Goal: Information Seeking & Learning: Understand process/instructions

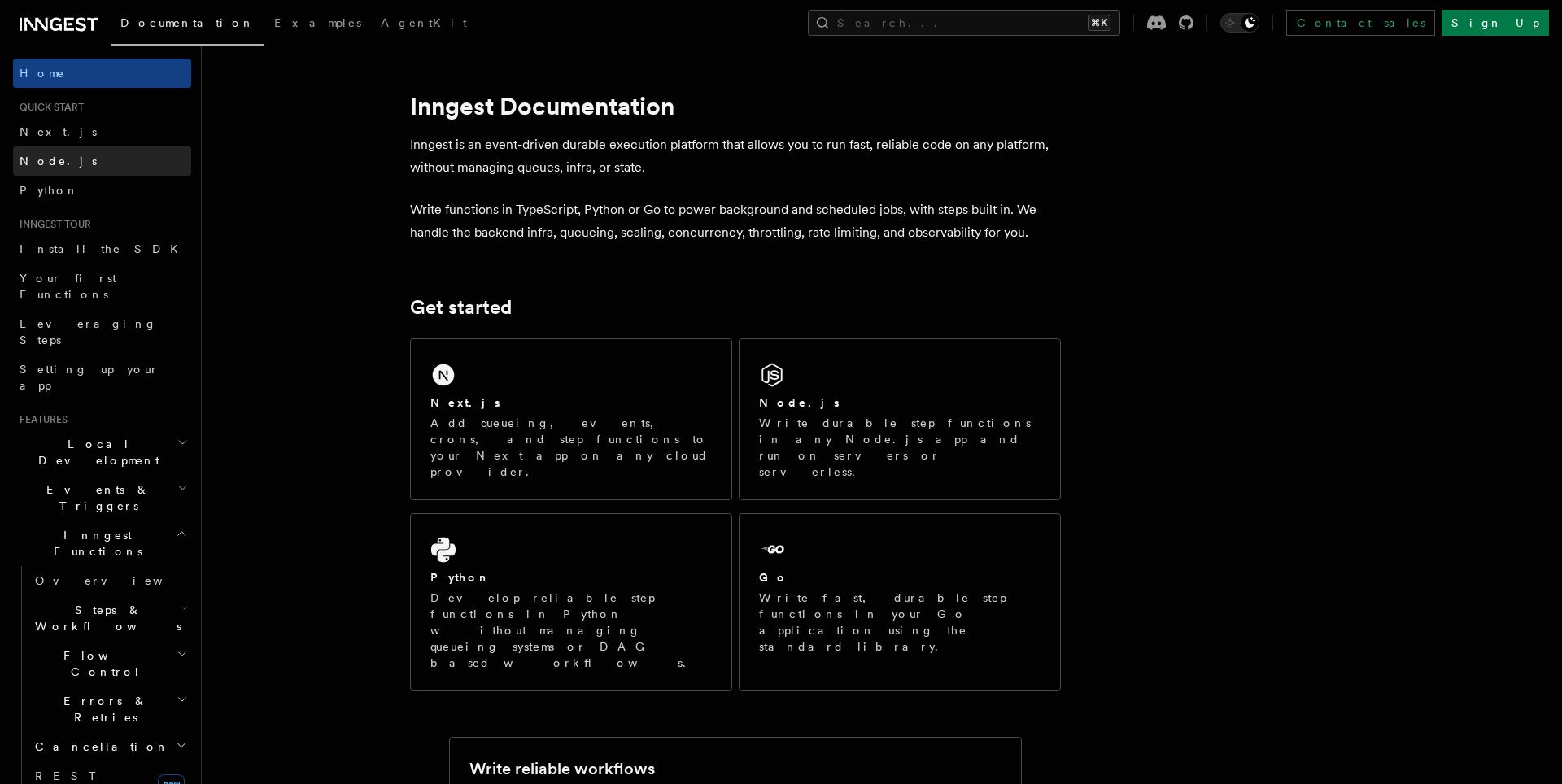
click at [76, 160] on link "Node.js" at bounding box center [103, 161] width 179 height 29
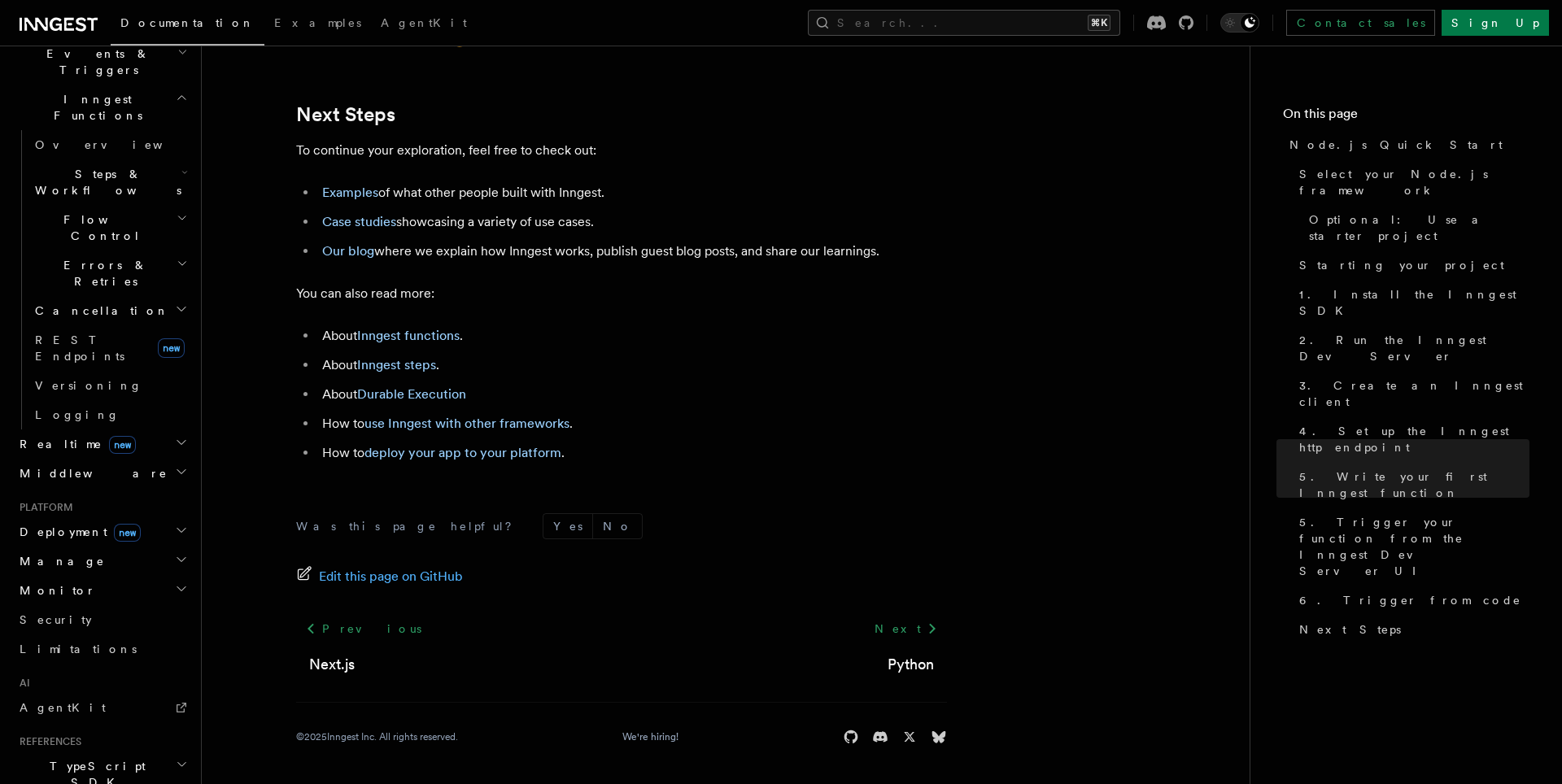
scroll to position [503, 0]
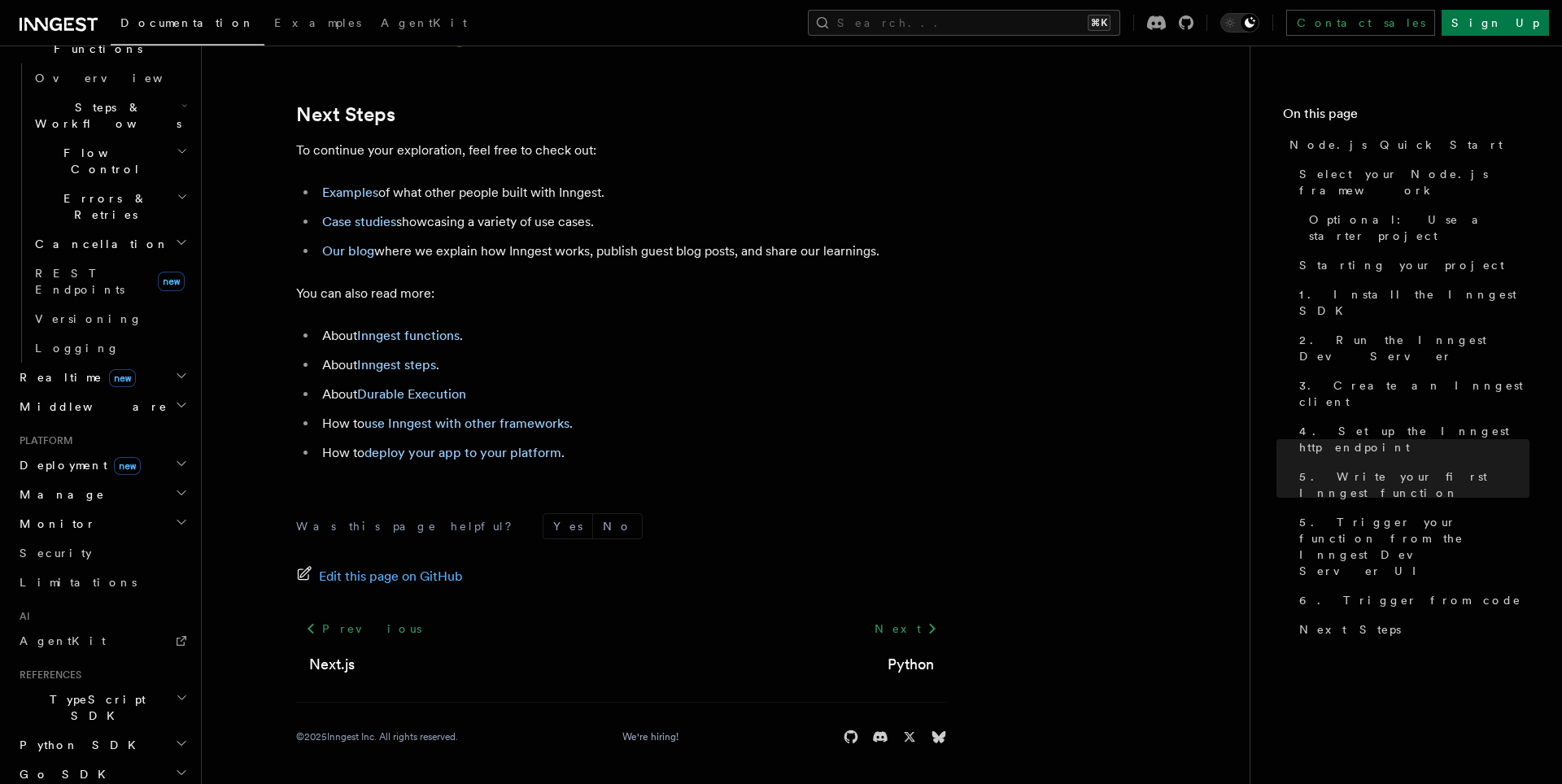
click at [131, 685] on h2 "TypeScript SDK" at bounding box center [103, 708] width 179 height 46
click at [116, 730] on link "Introduction" at bounding box center [110, 744] width 163 height 29
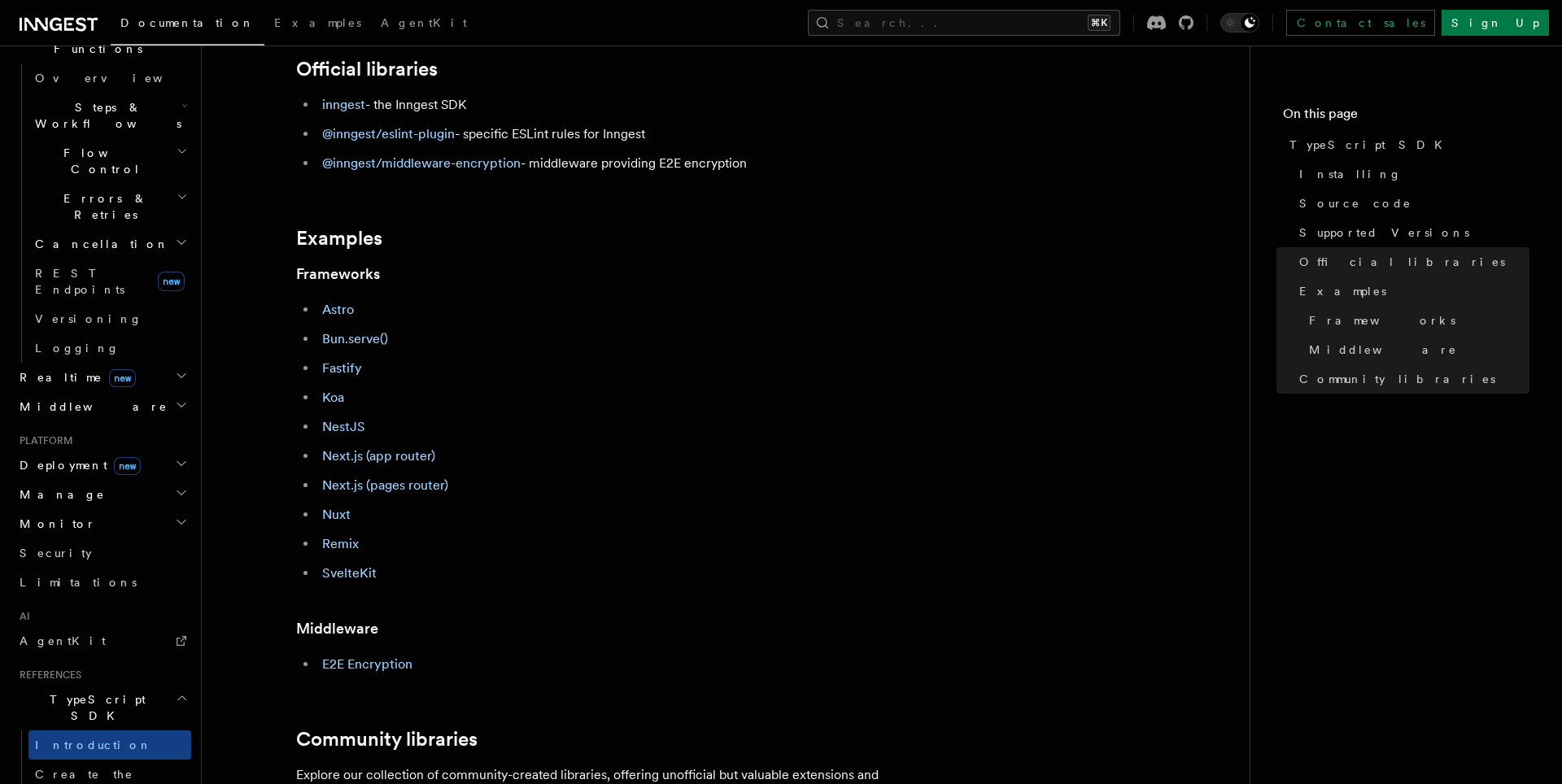
scroll to position [548, 0]
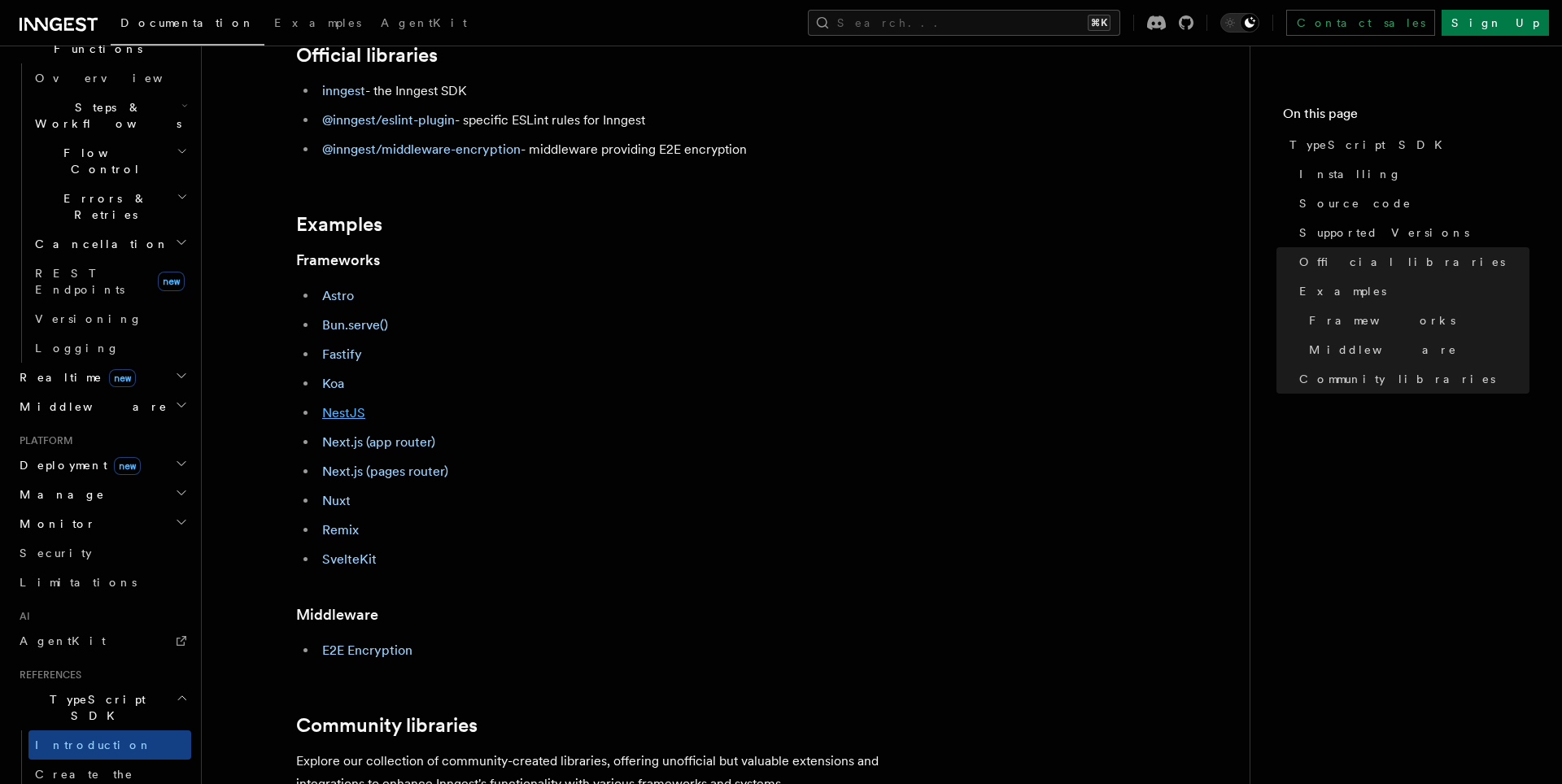
click at [348, 415] on link "NestJS" at bounding box center [343, 412] width 43 height 15
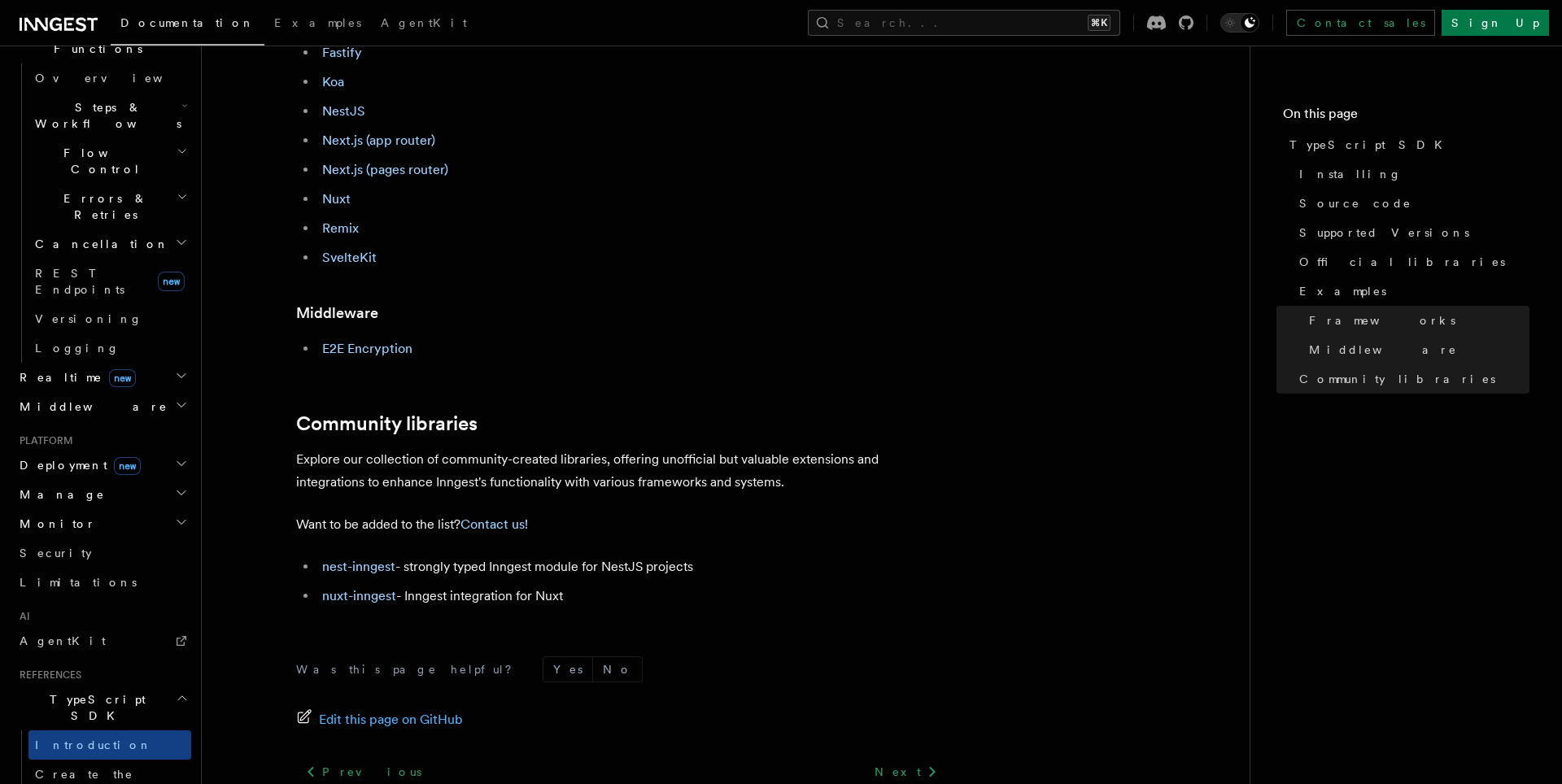
scroll to position [904, 0]
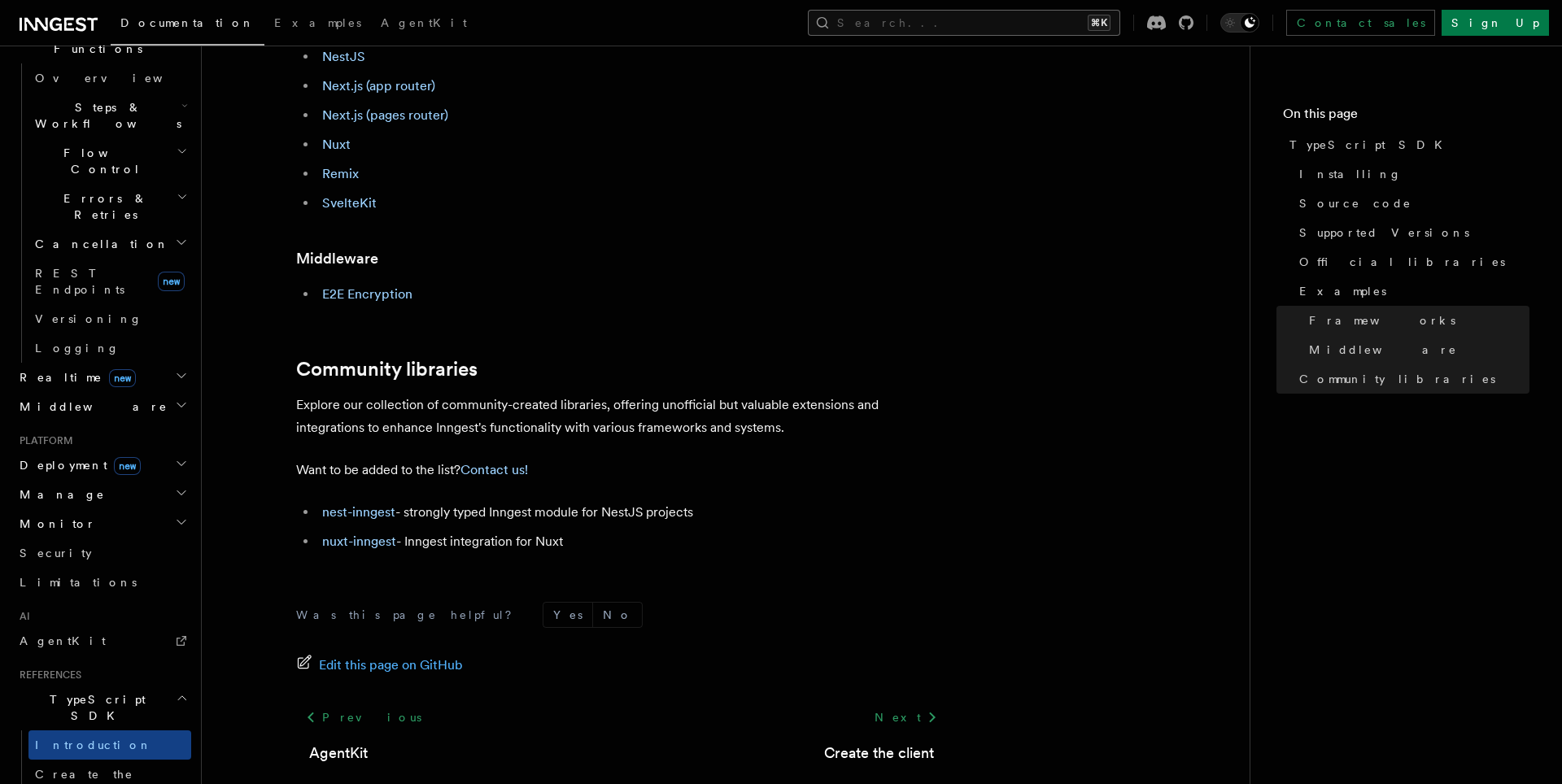
click at [1089, 15] on button "Search... ⌘K" at bounding box center [964, 22] width 312 height 26
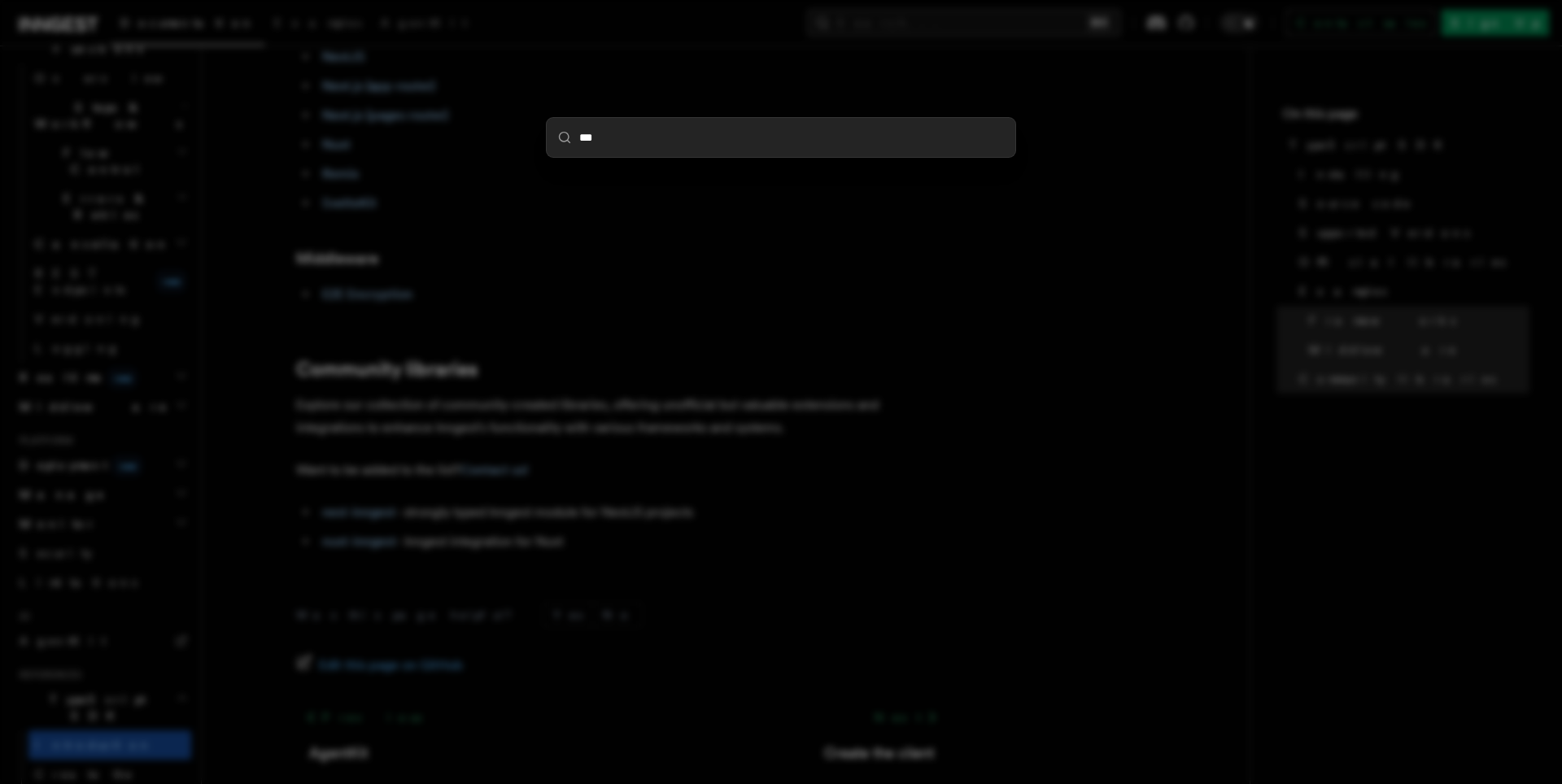
type input "****"
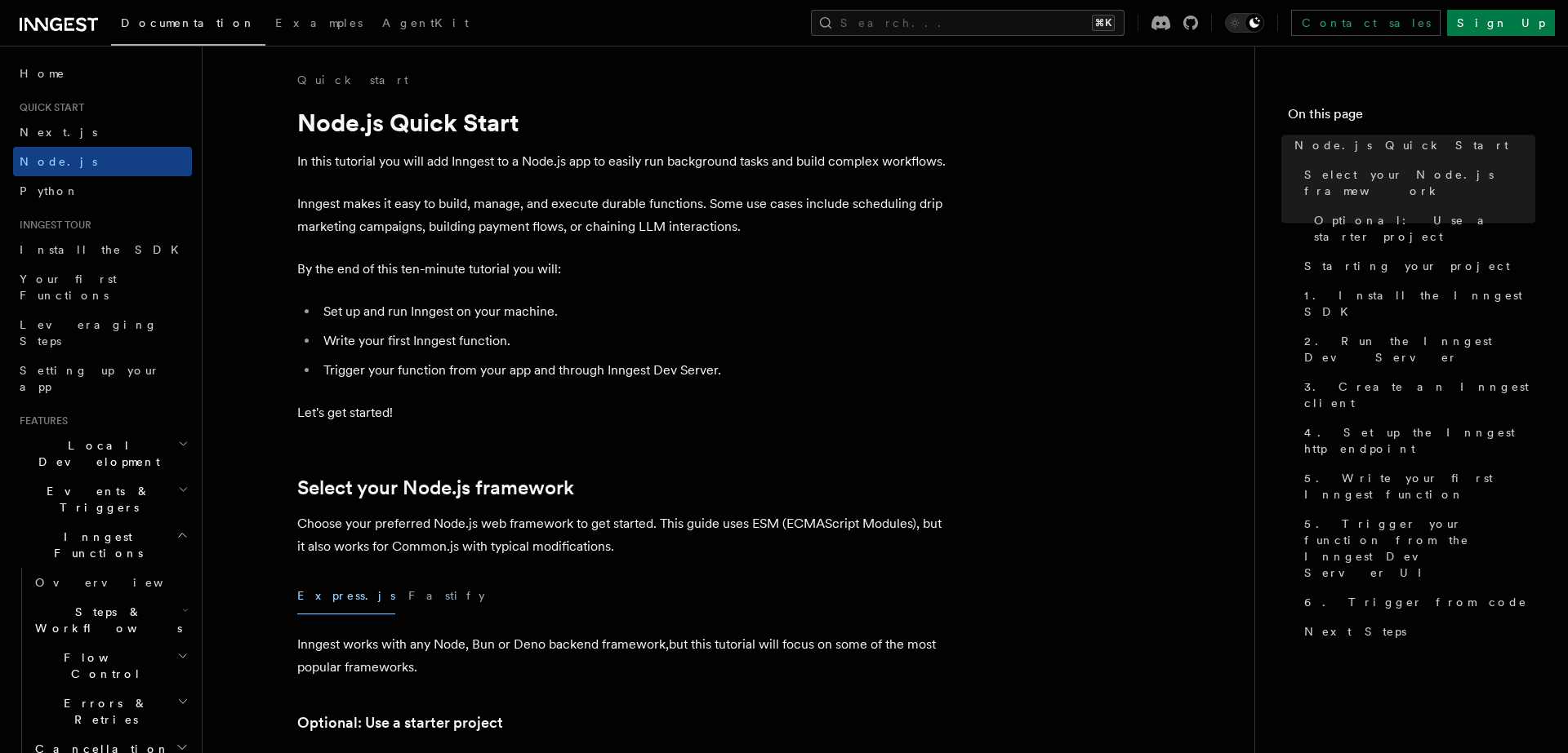
scroll to position [1011, 0]
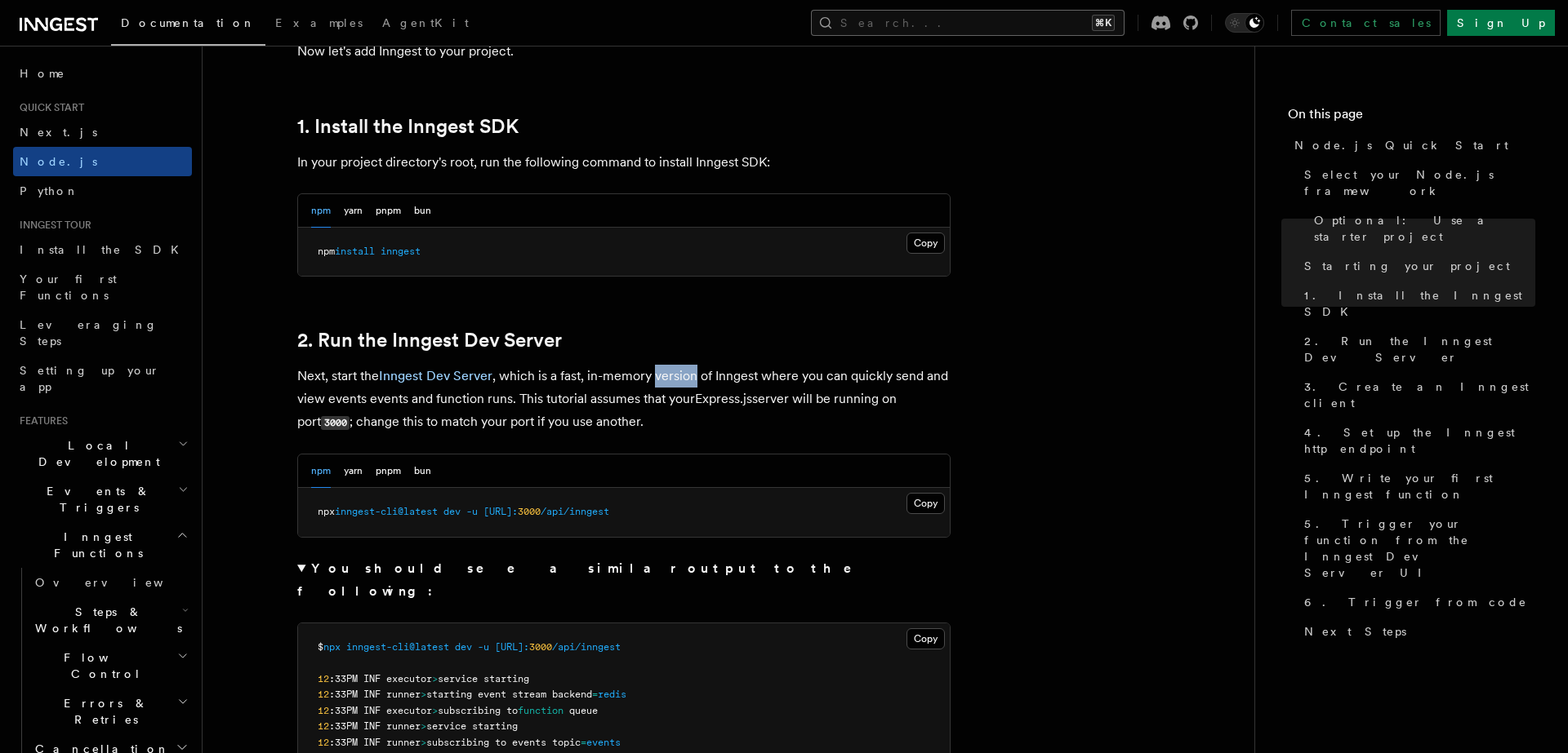
click at [1093, 26] on button "Search... ⌘K" at bounding box center [967, 22] width 313 height 26
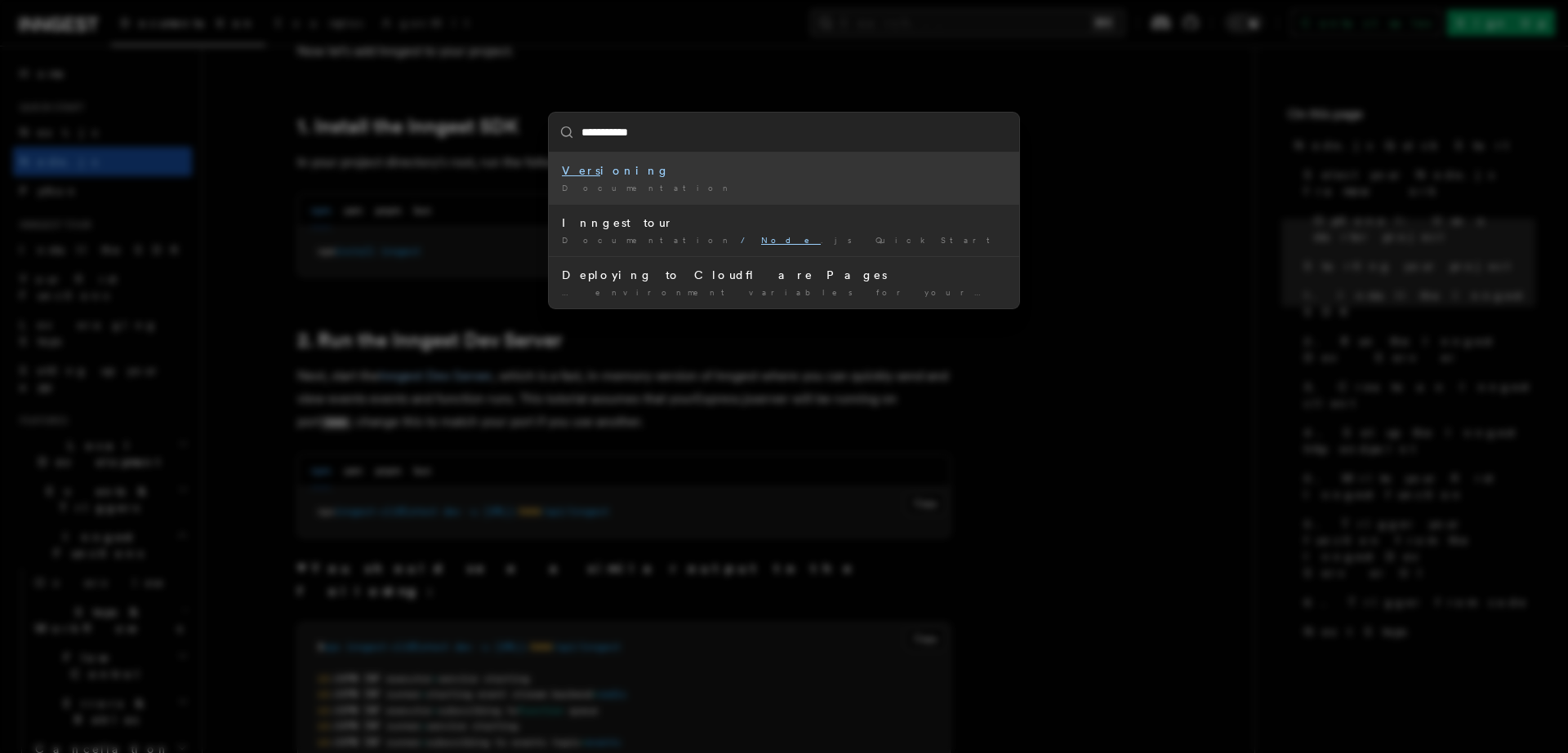
type input "**********"
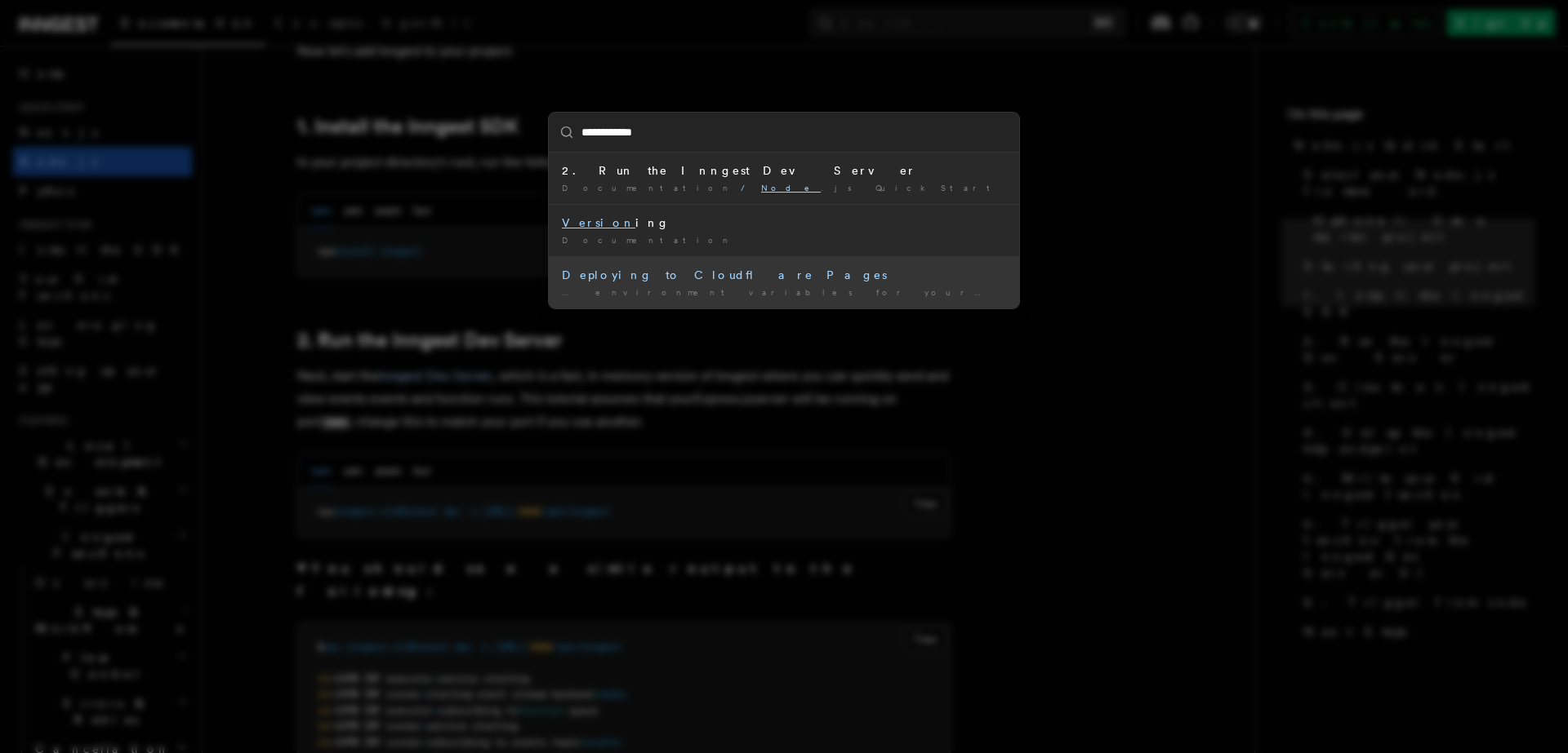
click at [908, 289] on div "… environment variables for your deployment NODE _ VERSION : 16 INNGEST_SIGNING…" at bounding box center [784, 293] width 445 height 12
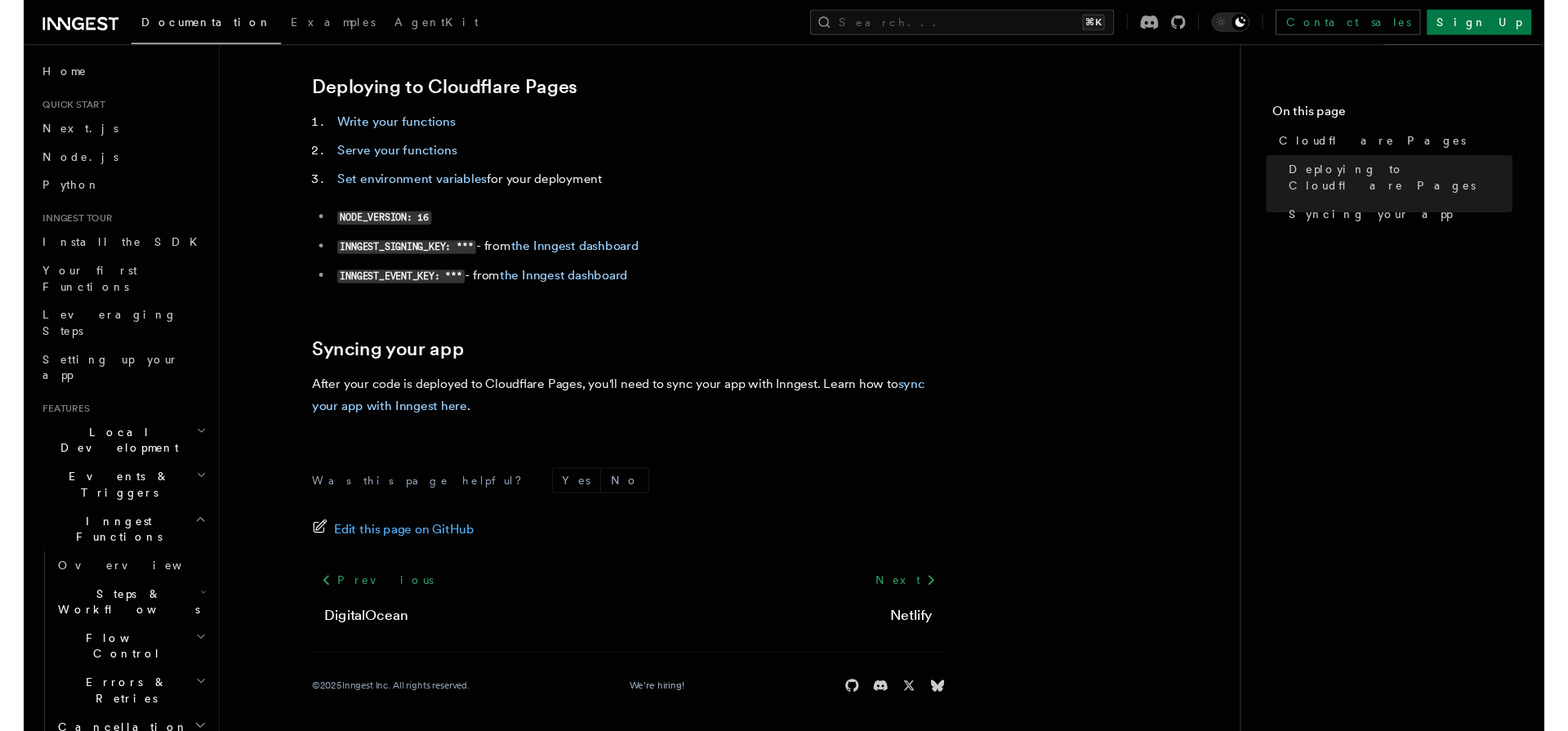
scroll to position [149, 0]
